Goal: Use online tool/utility: Utilize a website feature to perform a specific function

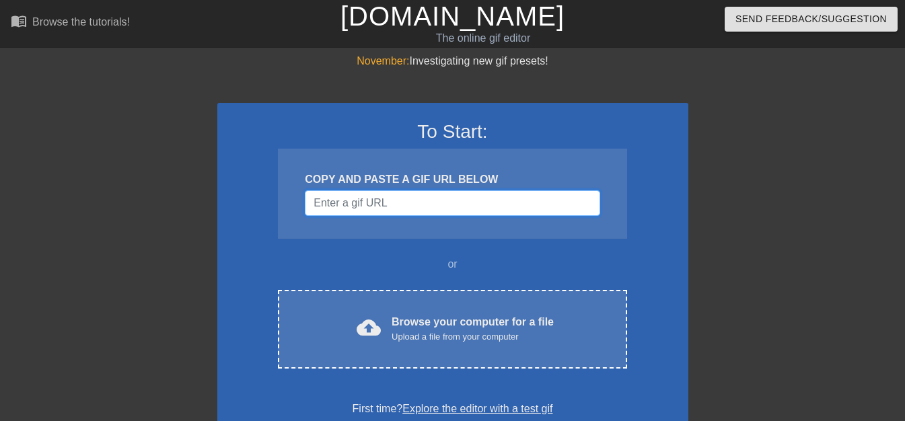
click at [387, 209] on input "Username" at bounding box center [452, 203] width 295 height 26
click at [383, 241] on div "To Start: COPY AND PASTE A GIF URL BELOW or cloud_upload Browse your computer f…" at bounding box center [452, 269] width 471 height 332
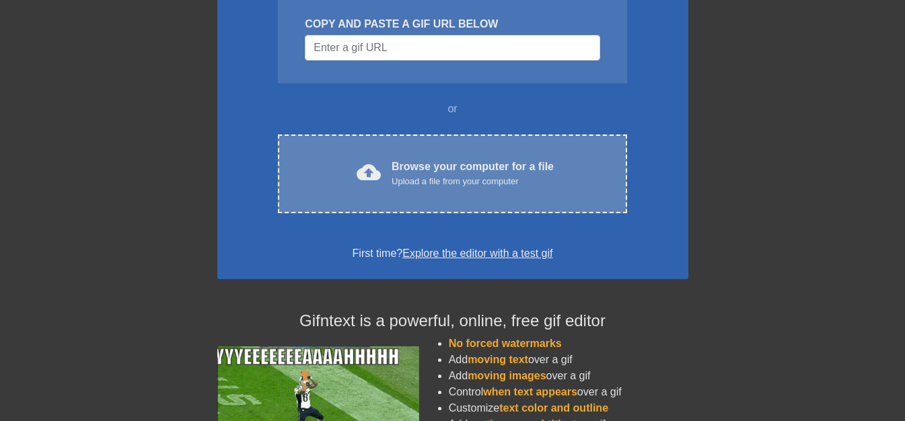
click at [415, 168] on div "Browse your computer for a file Upload a file from your computer" at bounding box center [473, 174] width 162 height 30
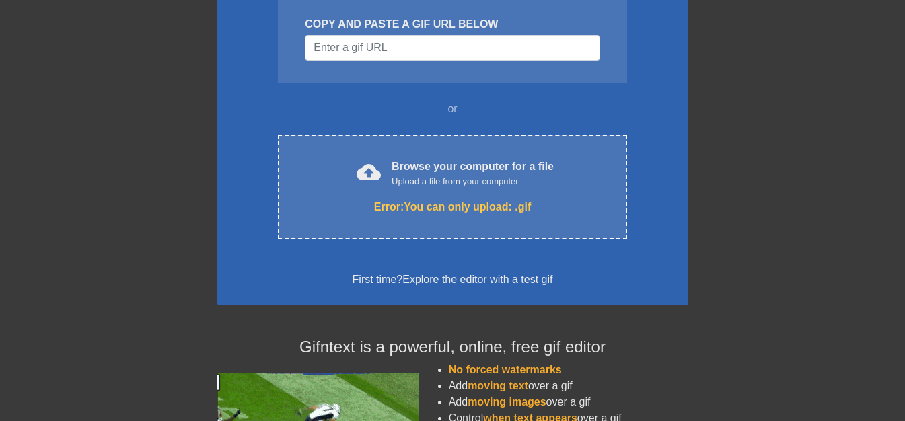
scroll to position [133, 0]
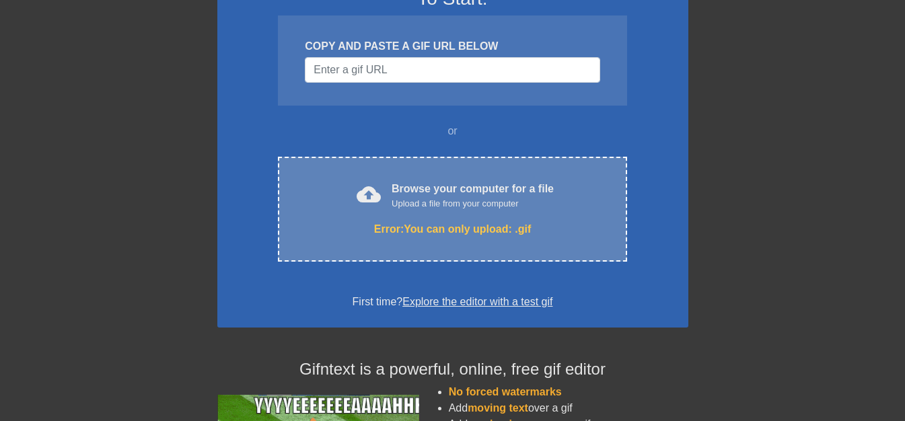
click at [469, 195] on div "Browse your computer for a file Upload a file from your computer" at bounding box center [473, 196] width 162 height 30
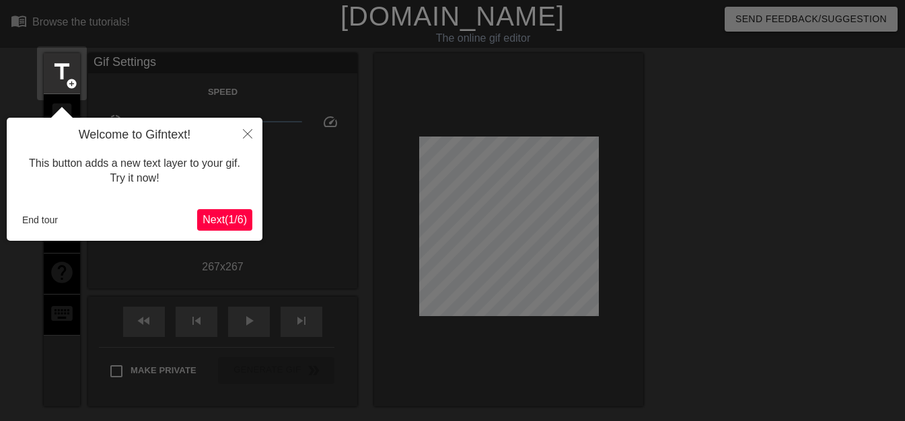
scroll to position [33, 0]
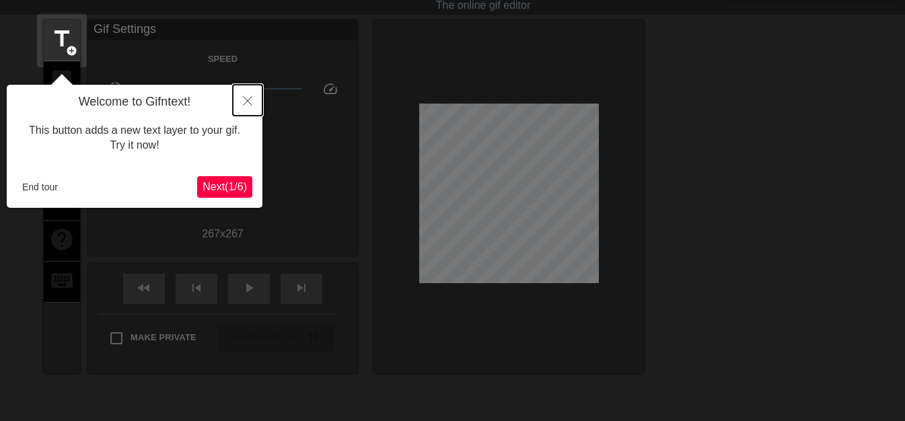
click at [248, 97] on button "Close" at bounding box center [248, 100] width 30 height 31
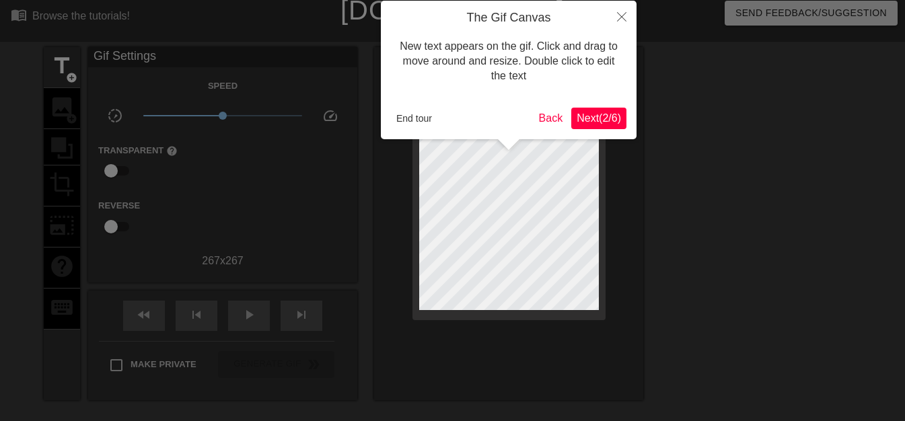
scroll to position [0, 0]
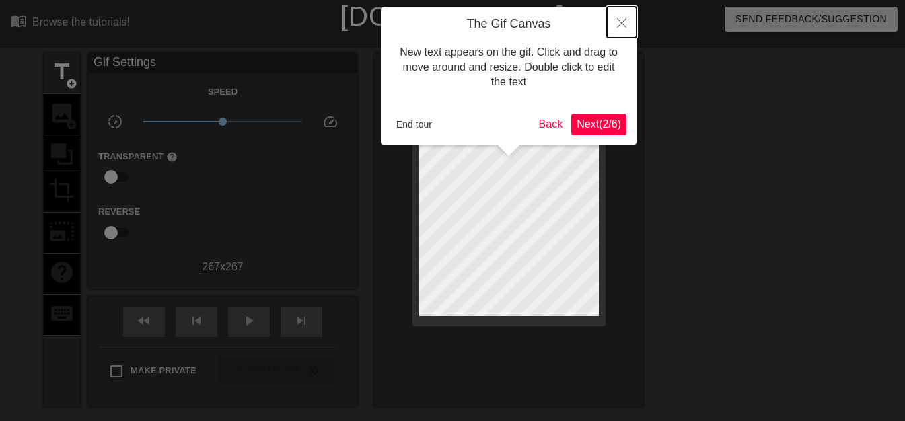
click at [622, 19] on icon "Close" at bounding box center [621, 22] width 9 height 9
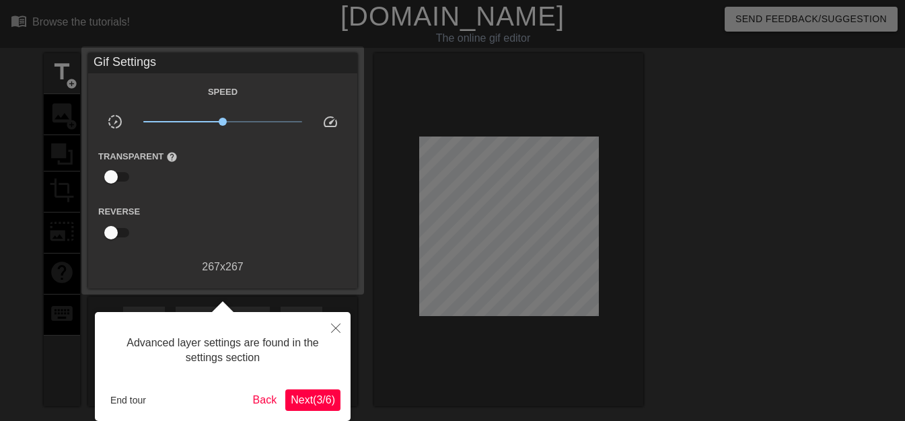
scroll to position [33, 0]
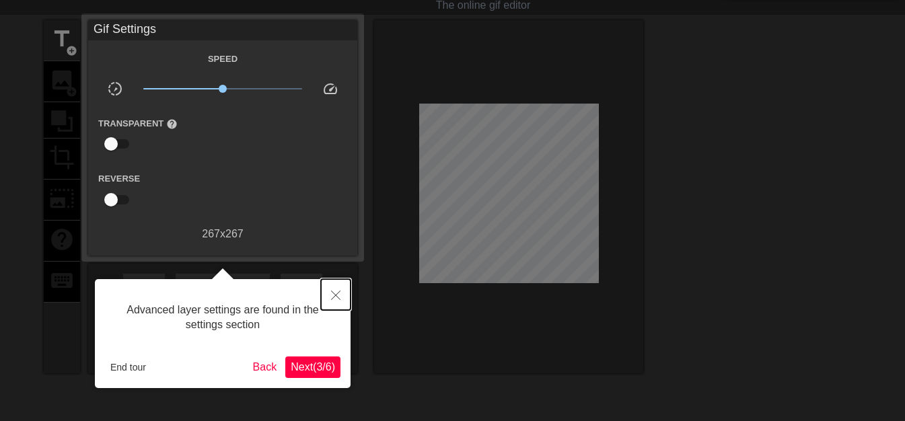
click at [332, 297] on icon "Close" at bounding box center [335, 295] width 9 height 9
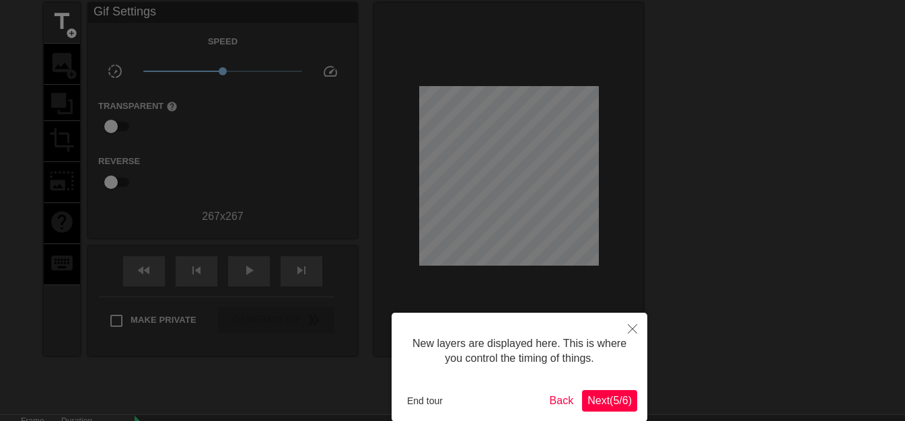
scroll to position [11, 0]
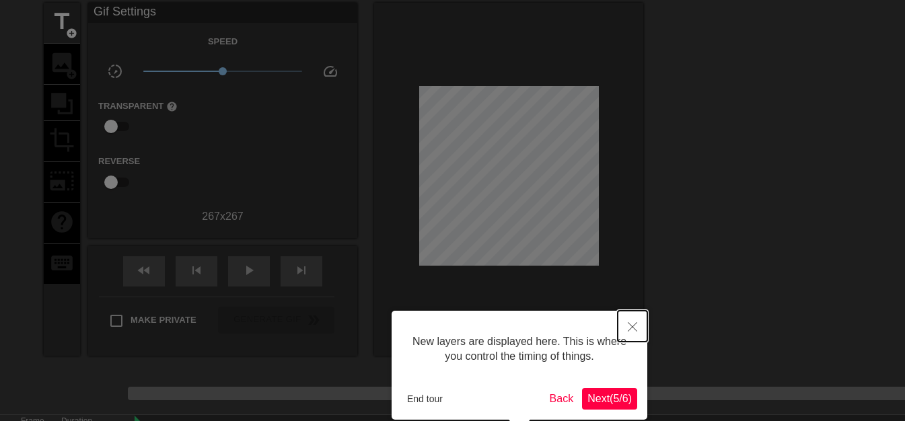
click at [632, 323] on icon "Close" at bounding box center [632, 326] width 9 height 9
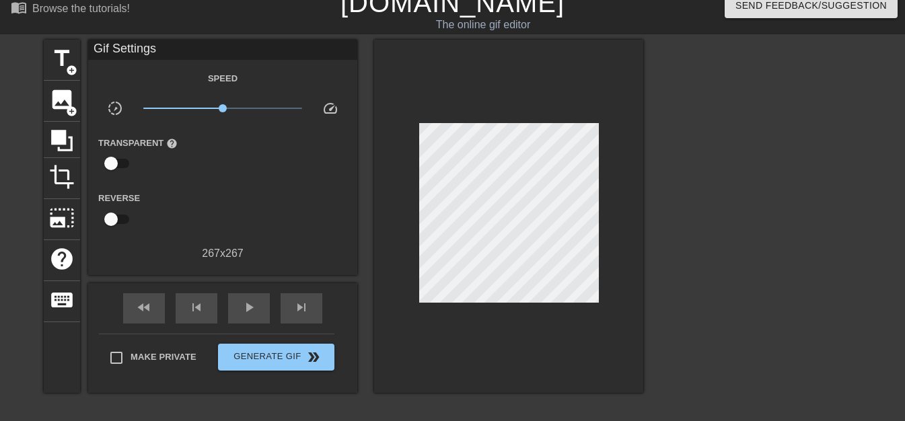
scroll to position [0, 0]
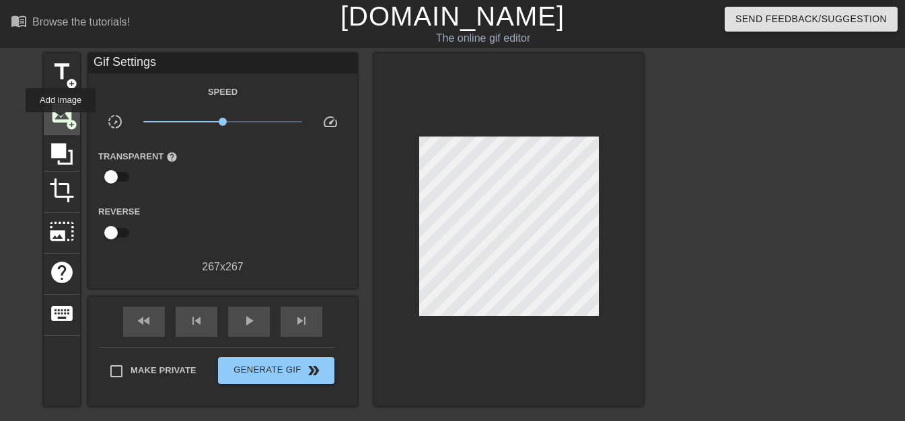
click at [61, 122] on span "image" at bounding box center [62, 113] width 26 height 26
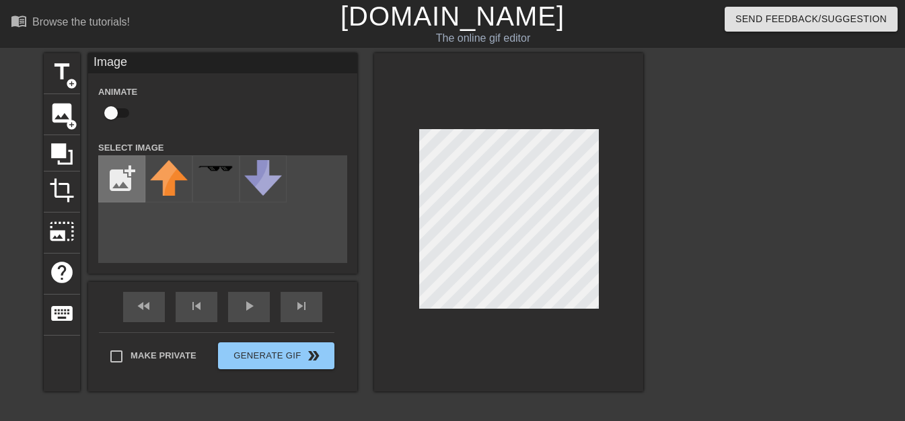
click at [119, 175] on input "file" at bounding box center [122, 179] width 46 height 46
type input "C:\fakepath\47214757-CDA3-4108-9937-CBE72EAD1B96 (2).jpeg"
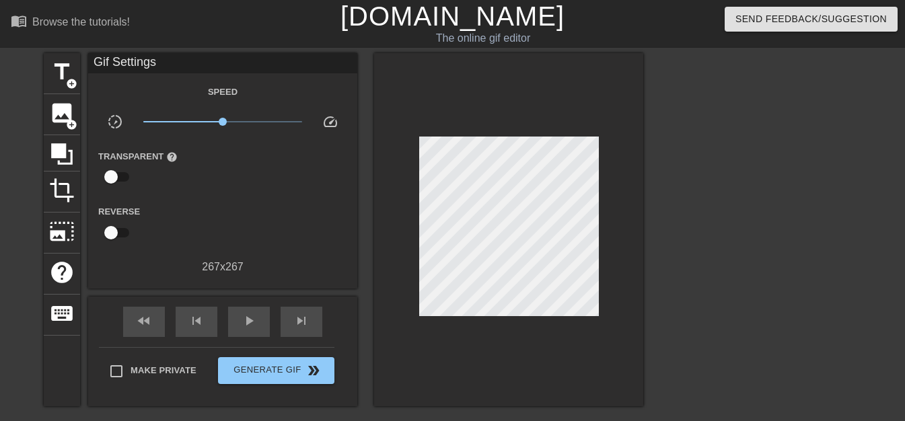
drag, startPoint x: 603, startPoint y: 238, endPoint x: 444, endPoint y: 331, distance: 184.9
click at [444, 331] on div at bounding box center [508, 229] width 269 height 353
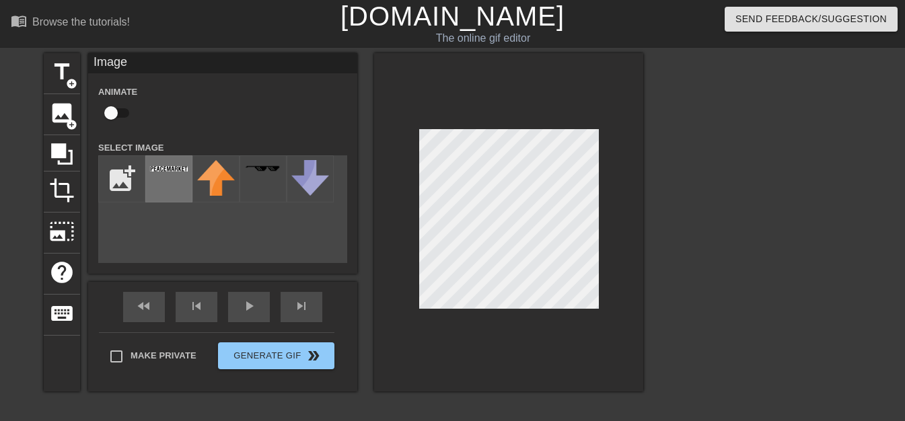
click at [163, 187] on div at bounding box center [168, 178] width 47 height 47
click at [225, 184] on img at bounding box center [216, 178] width 38 height 36
click at [171, 181] on div at bounding box center [168, 178] width 47 height 47
click at [599, 186] on div at bounding box center [508, 222] width 269 height 339
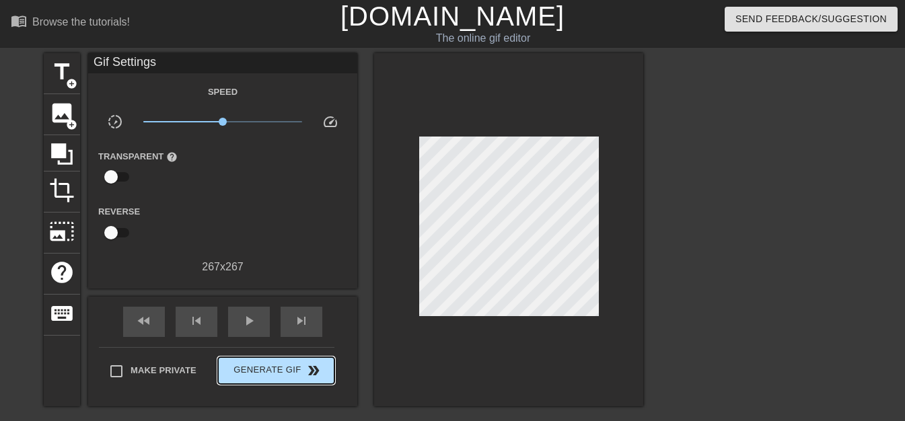
click at [291, 376] on span "Generate Gif double_arrow" at bounding box center [276, 371] width 106 height 16
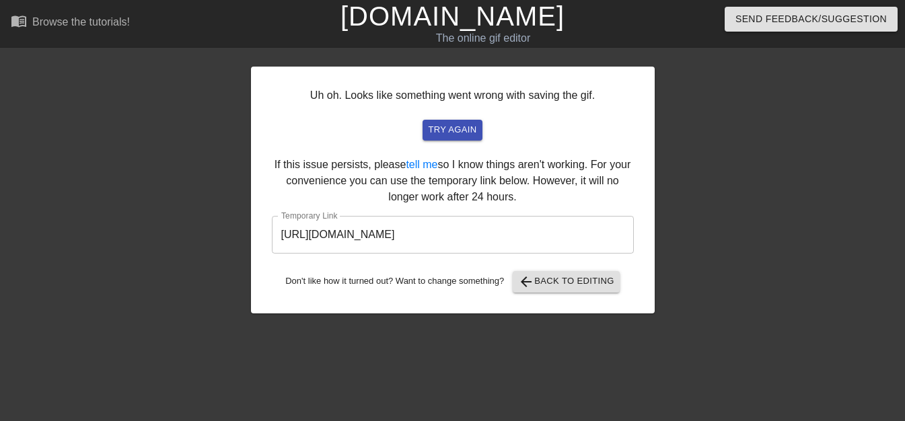
click at [553, 236] on input "[URL][DOMAIN_NAME]" at bounding box center [453, 235] width 362 height 38
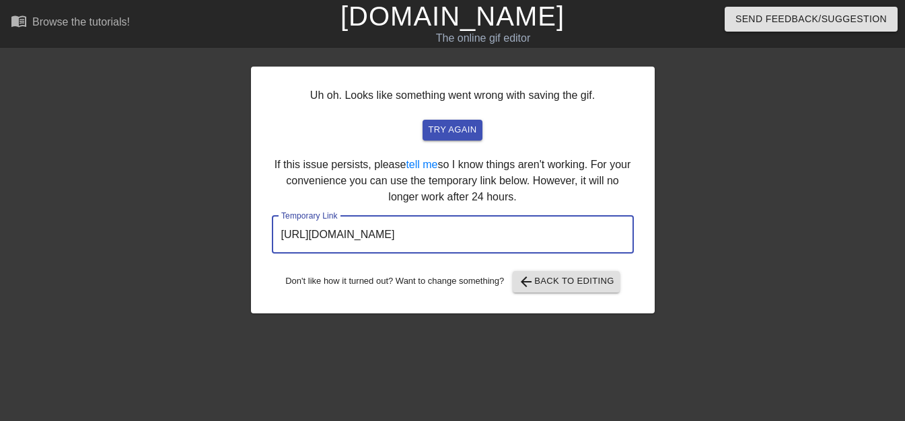
click at [528, 237] on input "[URL][DOMAIN_NAME]" at bounding box center [453, 235] width 362 height 38
